Goal: Information Seeking & Learning: Learn about a topic

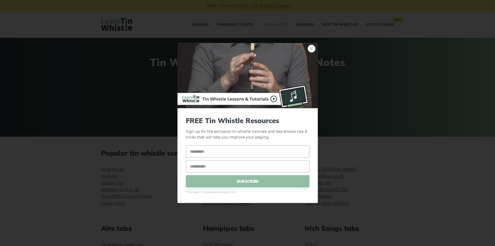
click at [309, 47] on link "×" at bounding box center [312, 48] width 8 height 8
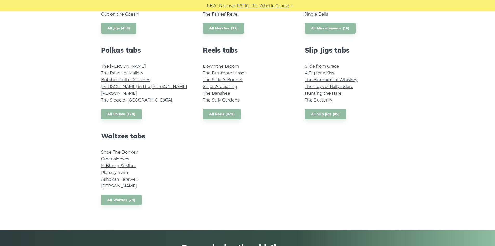
scroll to position [364, 0]
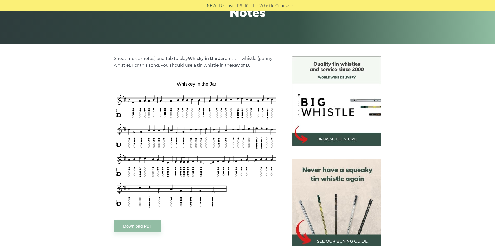
scroll to position [130, 0]
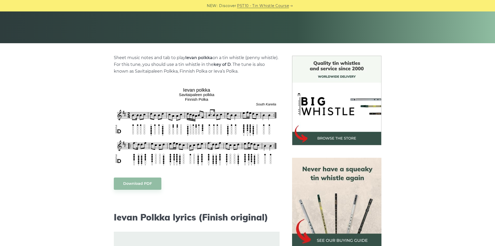
scroll to position [104, 0]
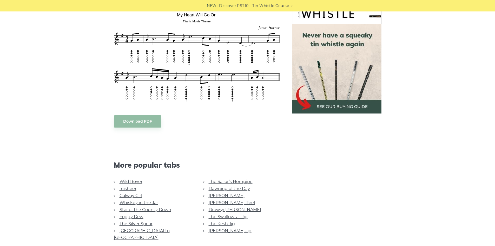
scroll to position [156, 0]
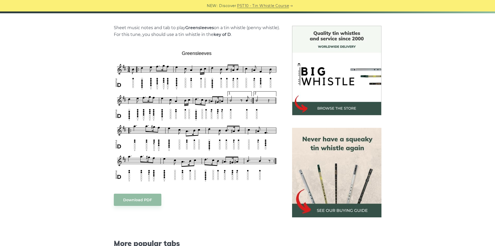
scroll to position [130, 0]
